Goal: Communication & Community: Participate in discussion

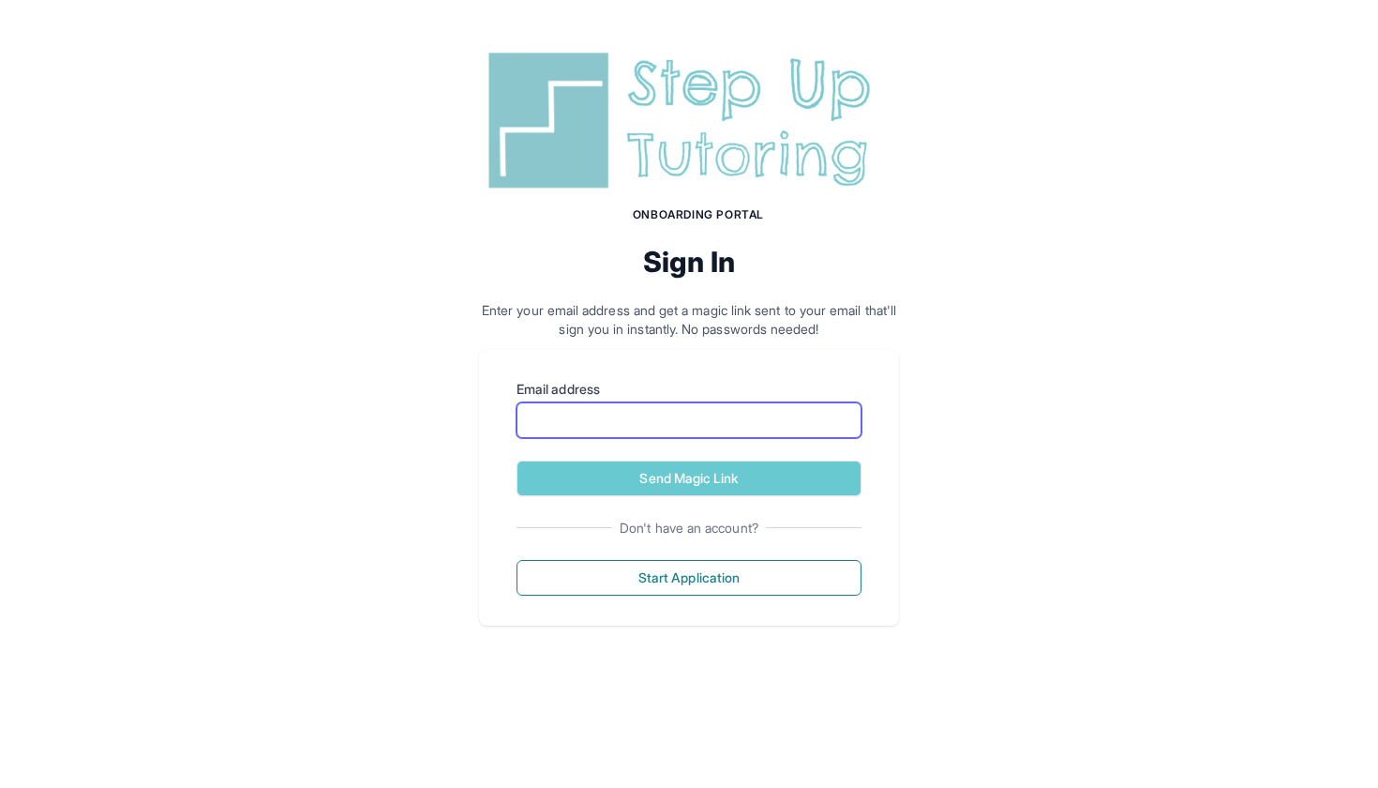
click at [652, 413] on input "Email address" at bounding box center [689, 420] width 345 height 36
type input "**********"
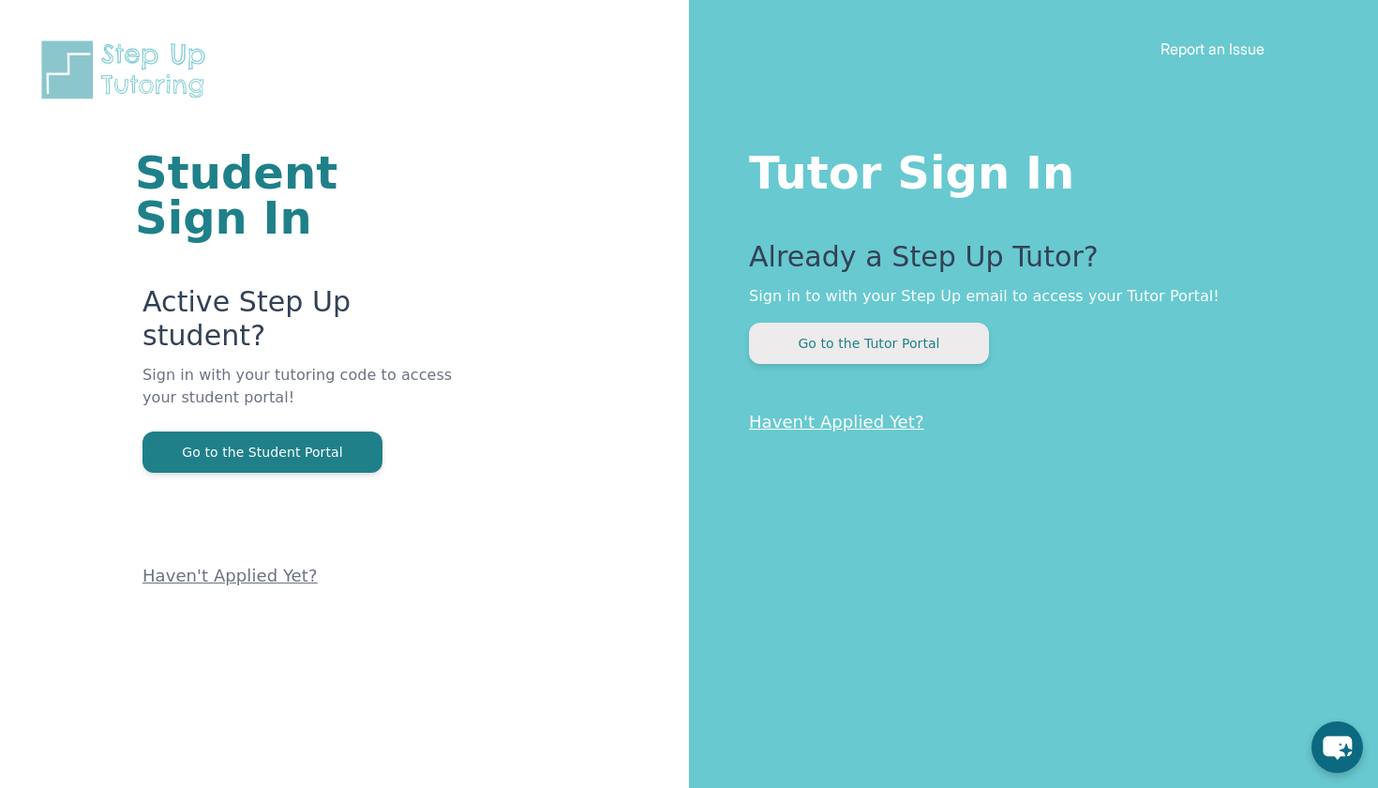
click at [855, 346] on button "Go to the Tutor Portal" at bounding box center [869, 343] width 240 height 41
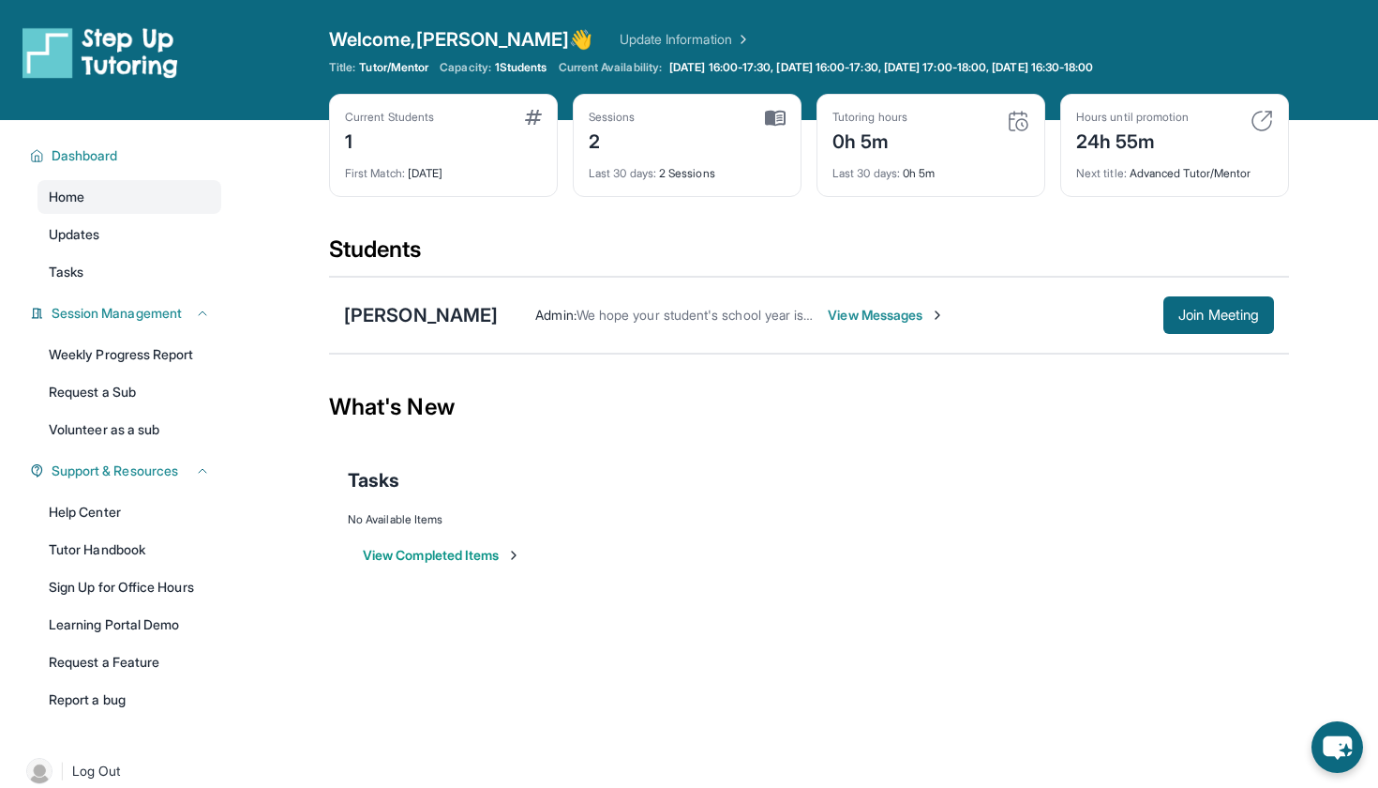
click at [593, 143] on div "2" at bounding box center [612, 140] width 47 height 30
drag, startPoint x: 619, startPoint y: 143, endPoint x: 591, endPoint y: 143, distance: 28.1
click at [591, 143] on div "2" at bounding box center [612, 140] width 47 height 30
click at [714, 350] on div "[PERSON_NAME] : We hope your student's school year is off to a great start, and…" at bounding box center [809, 315] width 960 height 77
